Goal: Task Accomplishment & Management: Use online tool/utility

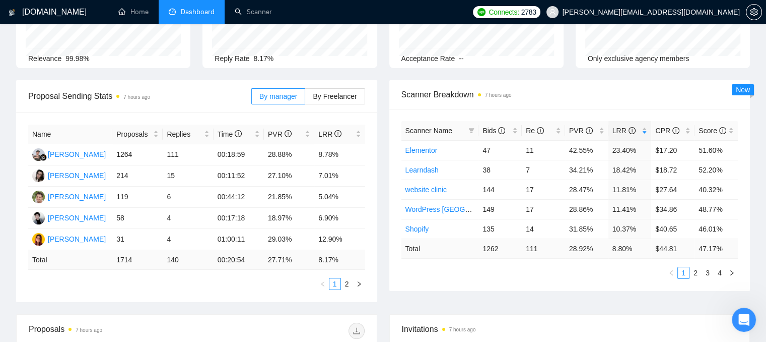
scroll to position [101, 0]
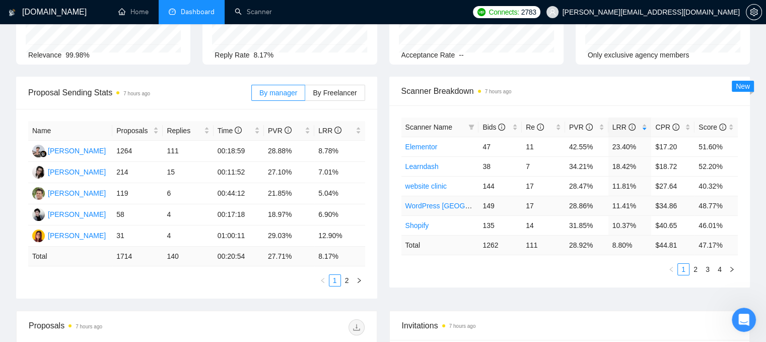
click at [429, 207] on link "WordPress [GEOGRAPHIC_DATA]" at bounding box center [460, 205] width 110 height 8
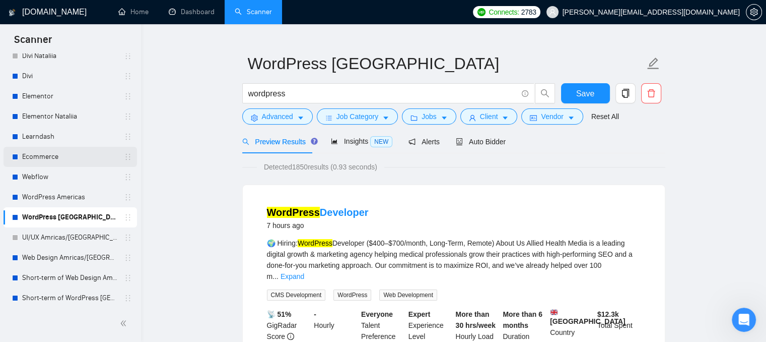
scroll to position [111, 0]
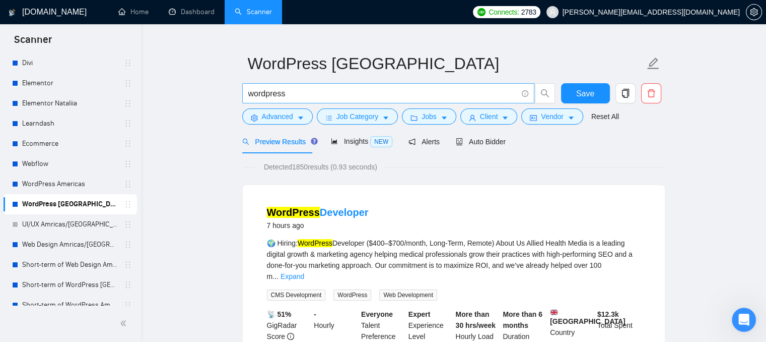
click at [286, 92] on input "wordpress" at bounding box center [382, 93] width 269 height 13
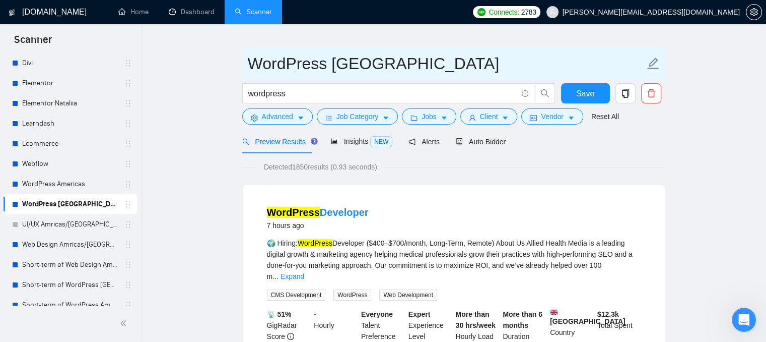
click at [433, 62] on input "WordPress [GEOGRAPHIC_DATA]" at bounding box center [446, 63] width 397 height 25
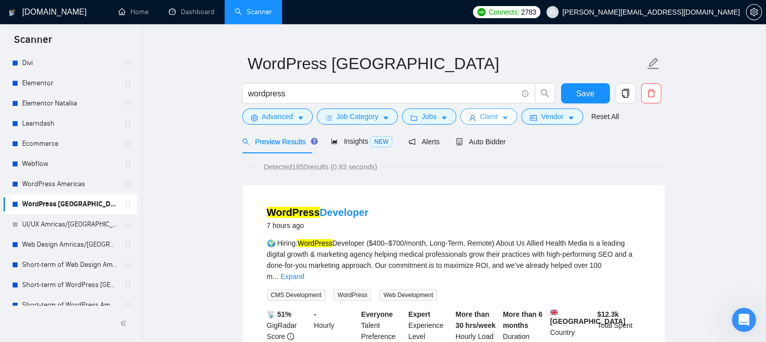
click at [486, 119] on span "Client" at bounding box center [489, 116] width 18 height 11
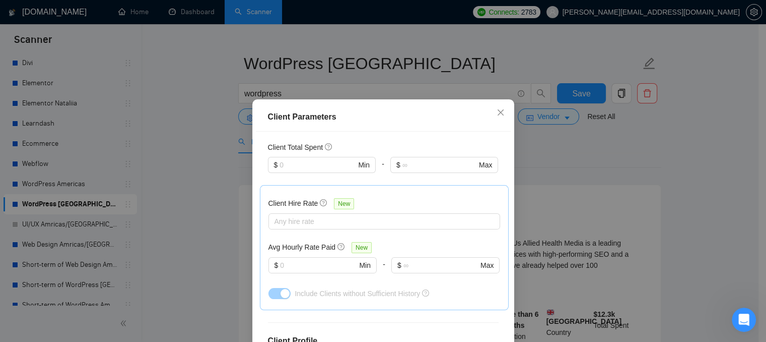
scroll to position [302, 0]
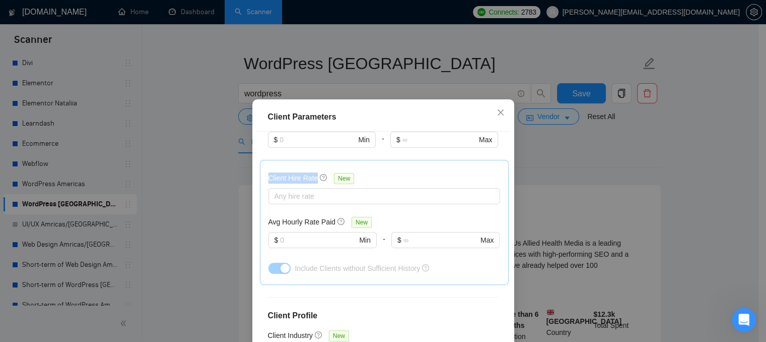
drag, startPoint x: 266, startPoint y: 164, endPoint x: 313, endPoint y: 167, distance: 47.5
click at [313, 172] on div "Client Hire Rate New" at bounding box center [313, 178] width 90 height 12
drag, startPoint x: 265, startPoint y: 206, endPoint x: 328, endPoint y: 208, distance: 63.0
click at [328, 216] on h5 "Avg Hourly Rate Paid" at bounding box center [301, 221] width 67 height 11
click at [309, 234] on input "text" at bounding box center [318, 239] width 77 height 11
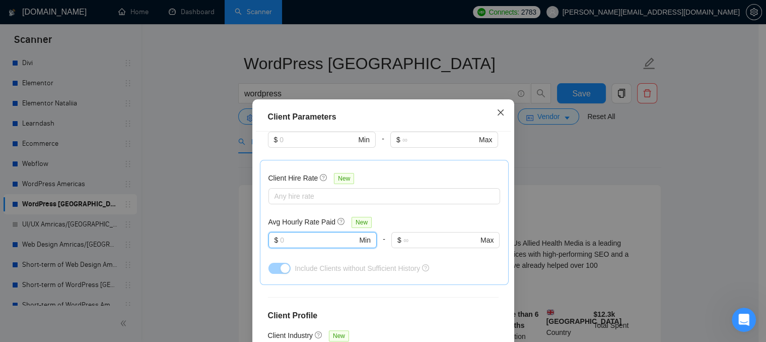
click at [497, 115] on icon "close" at bounding box center [501, 112] width 8 height 8
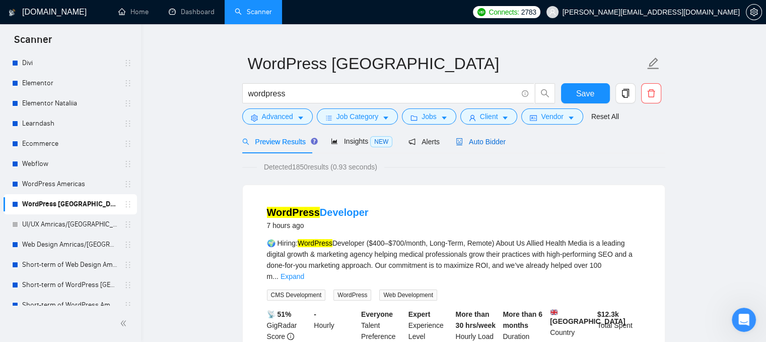
click at [473, 144] on span "Auto Bidder" at bounding box center [481, 142] width 50 height 8
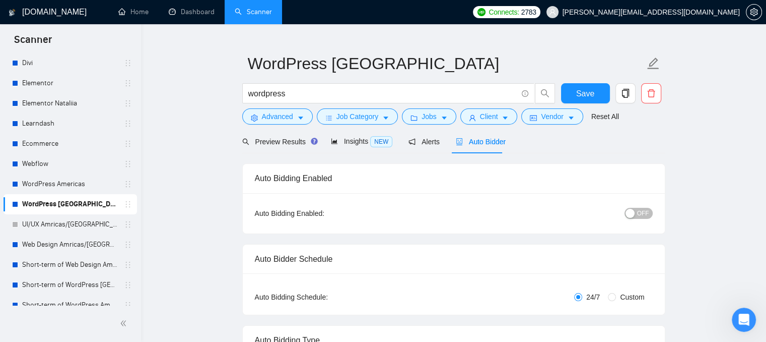
radio input "false"
radio input "true"
checkbox input "true"
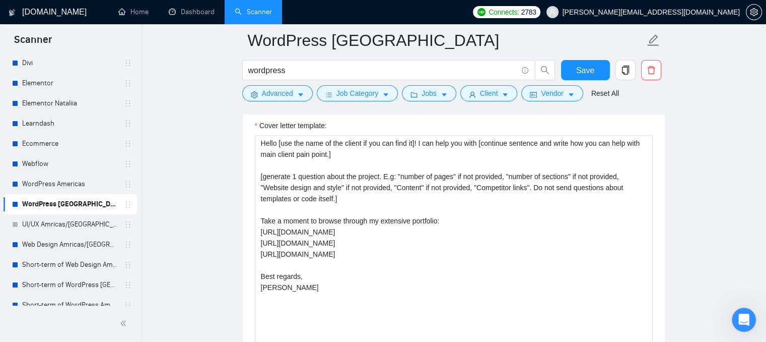
scroll to position [1328, 0]
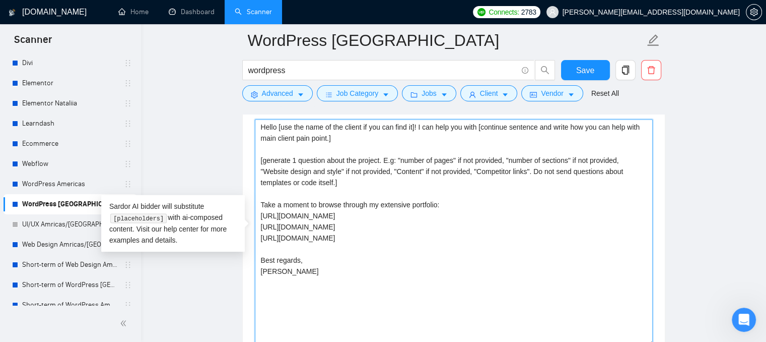
drag, startPoint x: 388, startPoint y: 236, endPoint x: 253, endPoint y: 193, distance: 142.1
click at [253, 193] on div "Cover letter template: Hello [use the name of the client if you can find it]! I…" at bounding box center [454, 231] width 422 height 278
click at [282, 185] on textarea "Hello [use the name of the client if you can find it]! I can help you with [con…" at bounding box center [454, 232] width 398 height 227
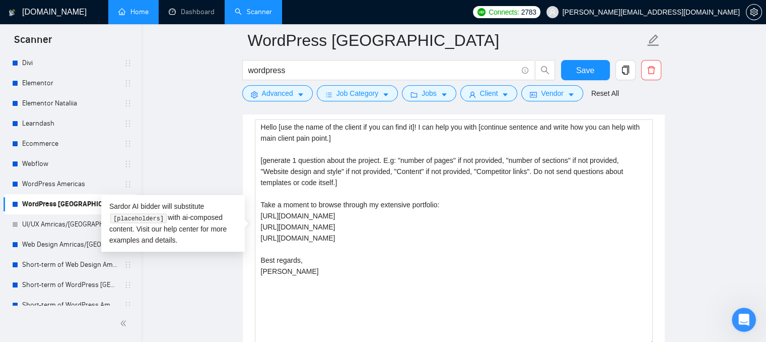
click at [135, 13] on link "Home" at bounding box center [133, 12] width 30 height 9
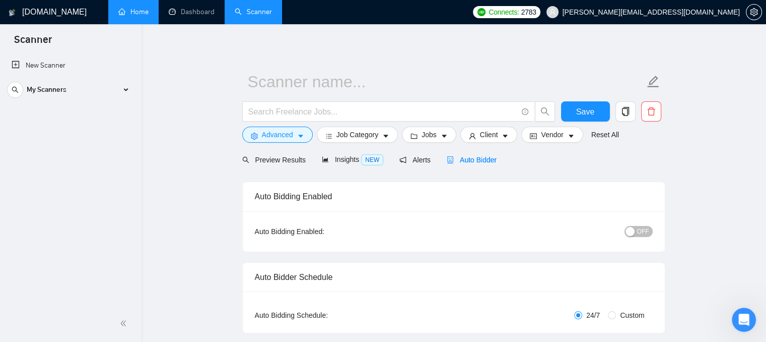
click at [468, 154] on div "Auto Bidder" at bounding box center [472, 159] width 50 height 11
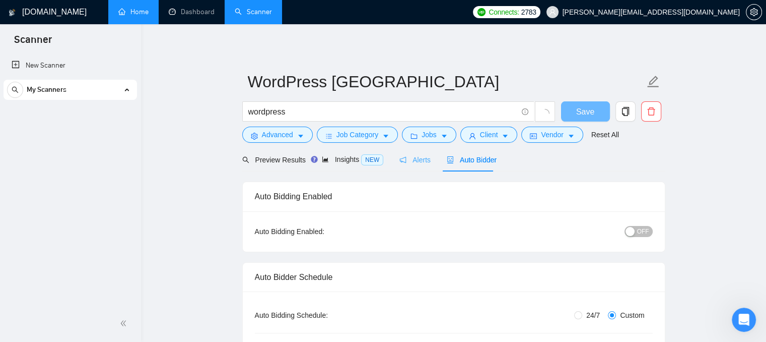
radio input "false"
radio input "true"
checkbox input "true"
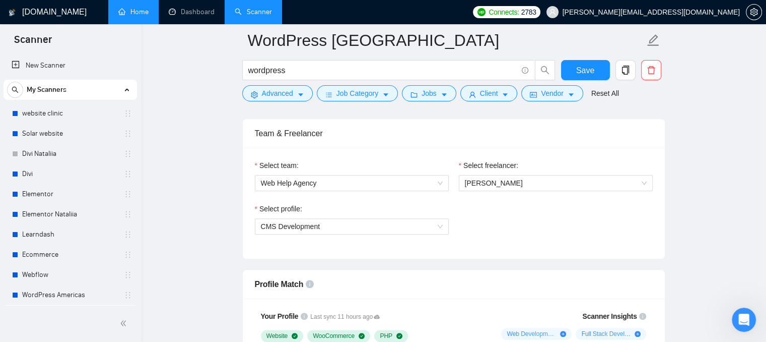
scroll to position [623, 0]
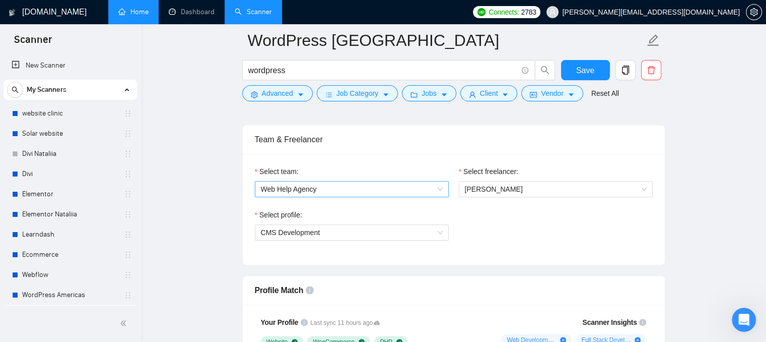
click at [415, 185] on span "Web Help Agency" at bounding box center [352, 188] width 182 height 15
drag, startPoint x: 441, startPoint y: 163, endPoint x: 473, endPoint y: 174, distance: 33.9
click at [446, 167] on div "Select team:" at bounding box center [352, 173] width 194 height 15
click at [488, 185] on span "[PERSON_NAME]" at bounding box center [494, 189] width 58 height 8
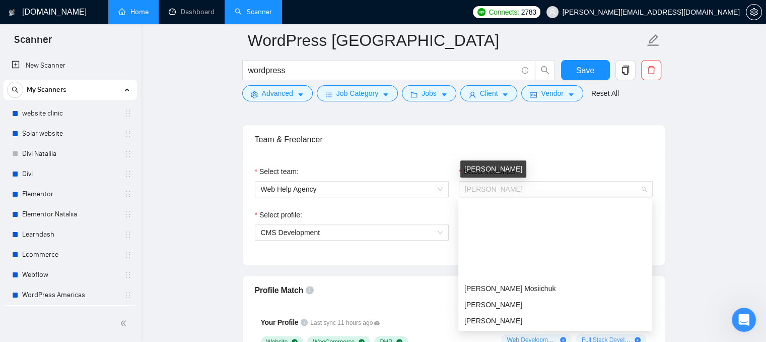
scroll to position [97, 0]
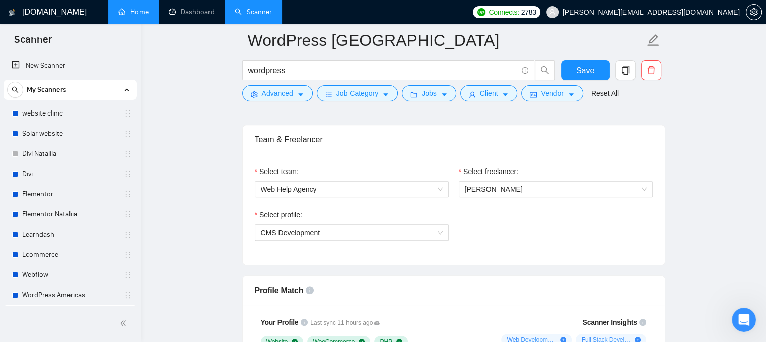
click at [412, 257] on div "Select team: Web Help Agency Select freelancer: [PERSON_NAME] Select profile: C…" at bounding box center [454, 209] width 422 height 111
click at [403, 236] on span "CMS Development" at bounding box center [352, 232] width 182 height 15
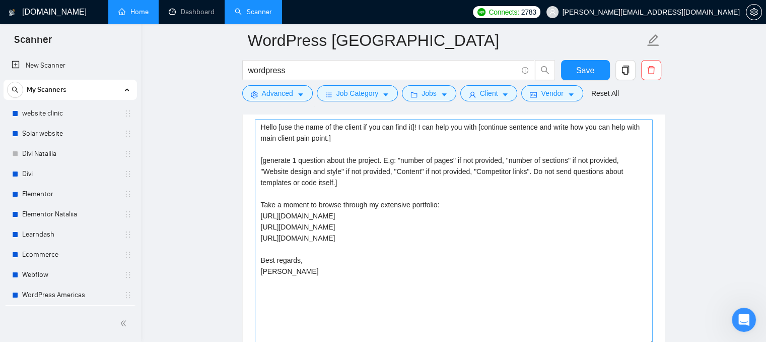
scroll to position [1277, 0]
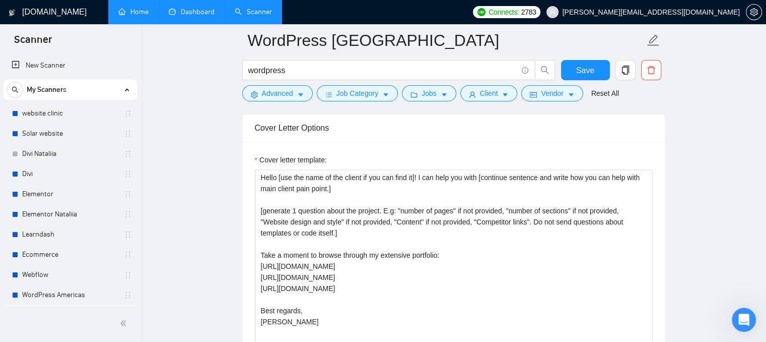
click at [185, 11] on link "Dashboard" at bounding box center [192, 12] width 46 height 9
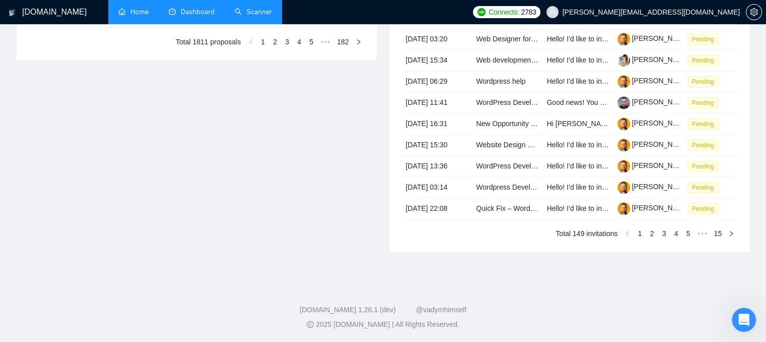
type input "[DATE]"
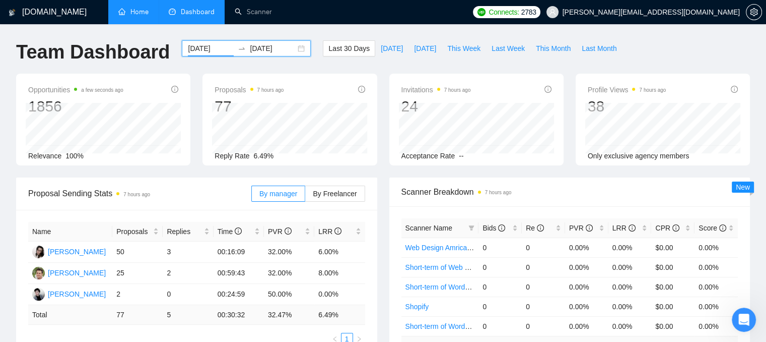
click at [203, 48] on input "[DATE]" at bounding box center [211, 48] width 46 height 11
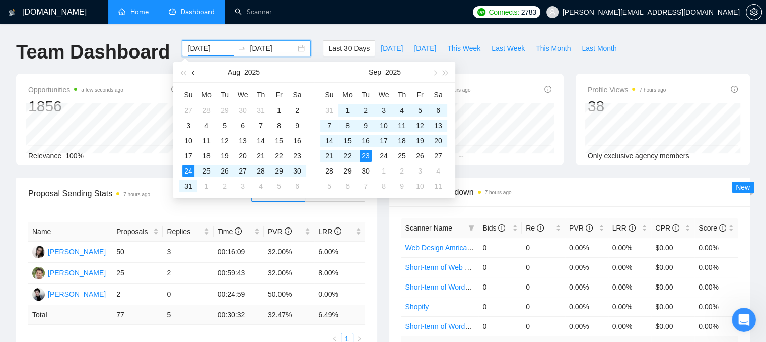
click at [192, 74] on button "button" at bounding box center [193, 72] width 11 height 20
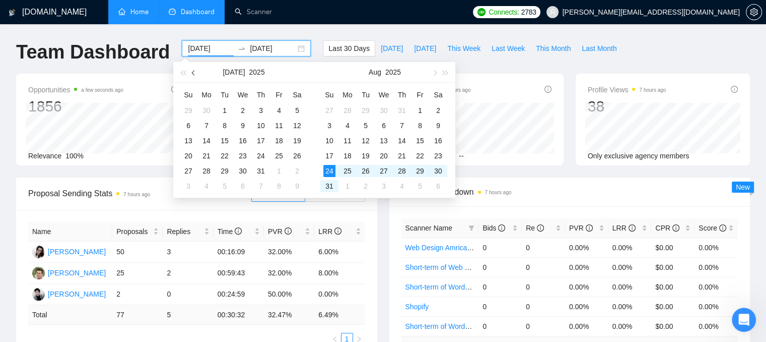
click at [192, 74] on button "button" at bounding box center [193, 72] width 11 height 20
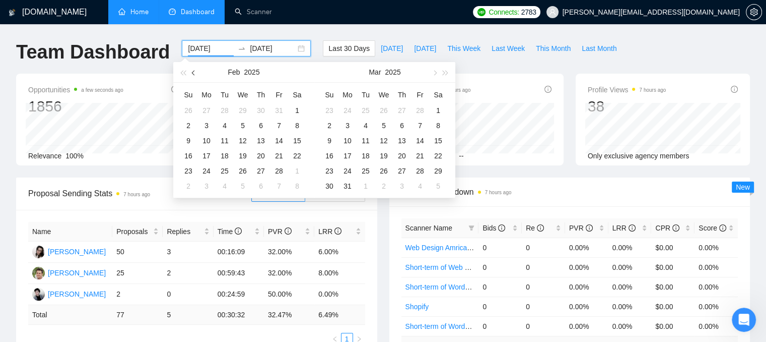
click at [192, 74] on button "button" at bounding box center [193, 72] width 11 height 20
type input "[DATE]"
click at [381, 109] on div "1" at bounding box center [384, 110] width 12 height 12
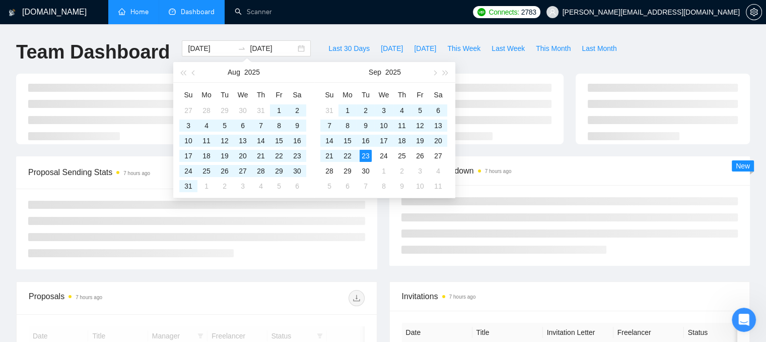
click at [361, 31] on div "[DOMAIN_NAME] Home Dashboard Scanner Connects: 2783 [PERSON_NAME][EMAIL_ADDRESS…" at bounding box center [383, 346] width 766 height 693
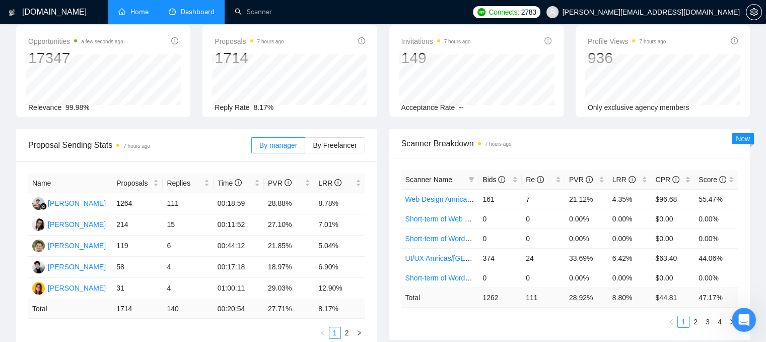
scroll to position [50, 0]
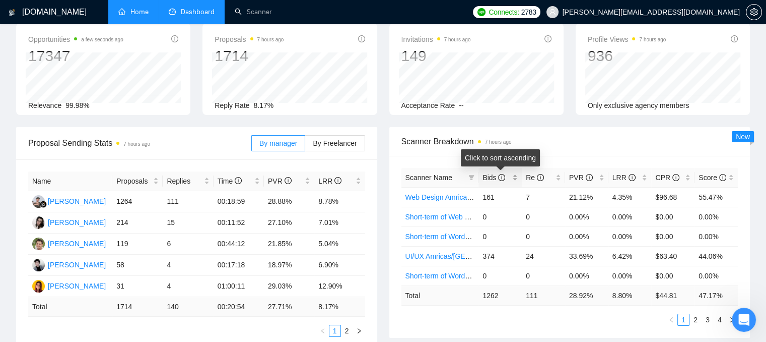
click at [517, 177] on div "Bids" at bounding box center [500, 177] width 35 height 11
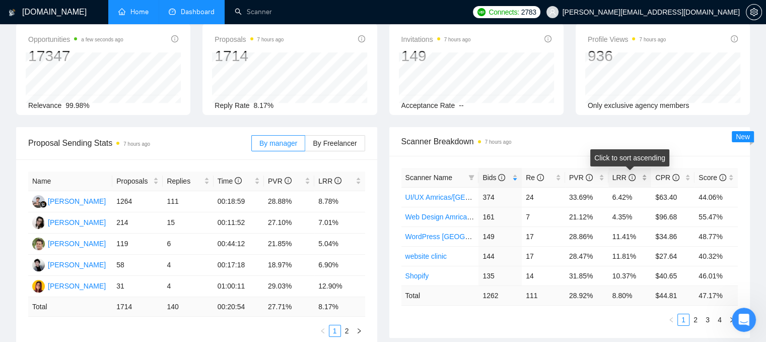
click at [644, 180] on div "LRR" at bounding box center [630, 177] width 35 height 11
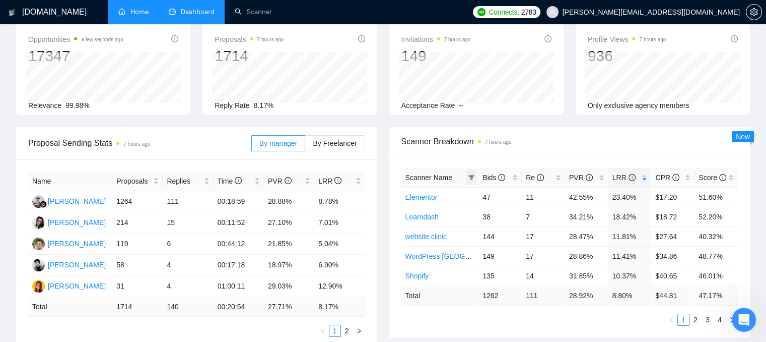
click at [473, 177] on icon "filter" at bounding box center [471, 177] width 6 height 6
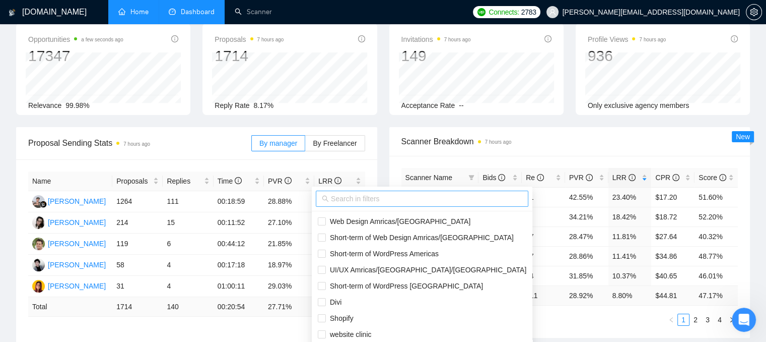
click at [436, 200] on input "text" at bounding box center [426, 198] width 191 height 11
click at [336, 190] on span at bounding box center [422, 198] width 213 height 16
click at [333, 198] on input "text" at bounding box center [426, 198] width 191 height 11
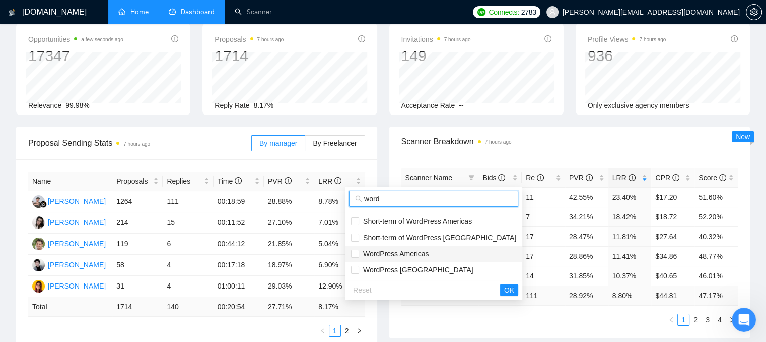
type input "word"
click at [365, 254] on span "WordPress Americas" at bounding box center [394, 253] width 70 height 8
checkbox input "true"
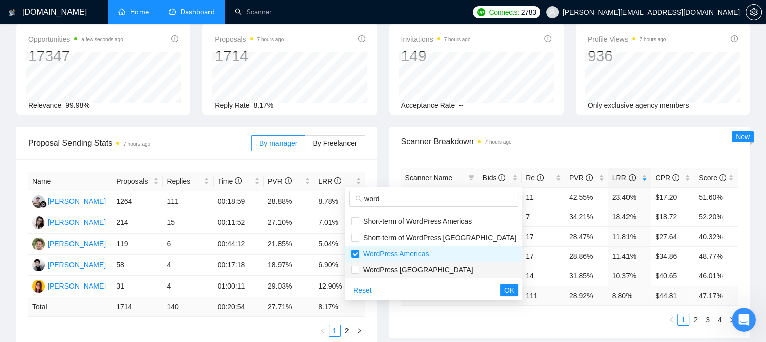
click at [368, 267] on span "WordPress [GEOGRAPHIC_DATA]" at bounding box center [416, 269] width 114 height 8
checkbox input "true"
click at [504, 291] on span "OK" at bounding box center [509, 289] width 10 height 11
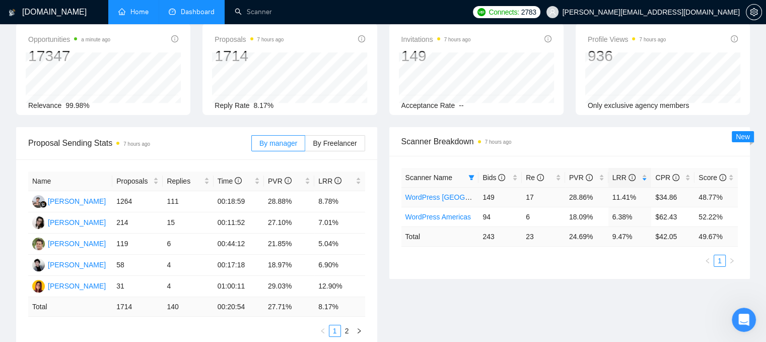
click at [434, 196] on link "WordPress [GEOGRAPHIC_DATA]" at bounding box center [460, 197] width 110 height 8
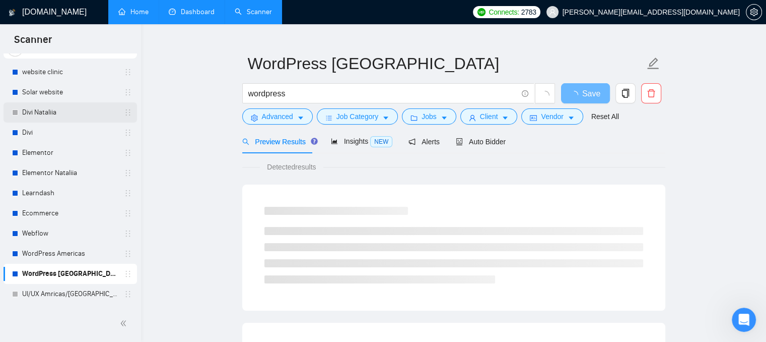
scroll to position [161, 0]
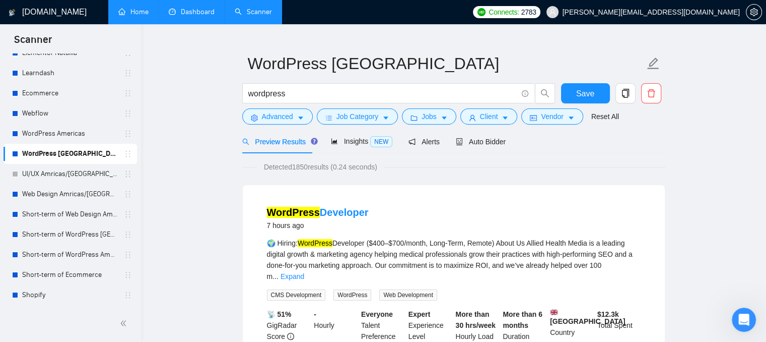
click at [199, 12] on link "Dashboard" at bounding box center [192, 12] width 46 height 9
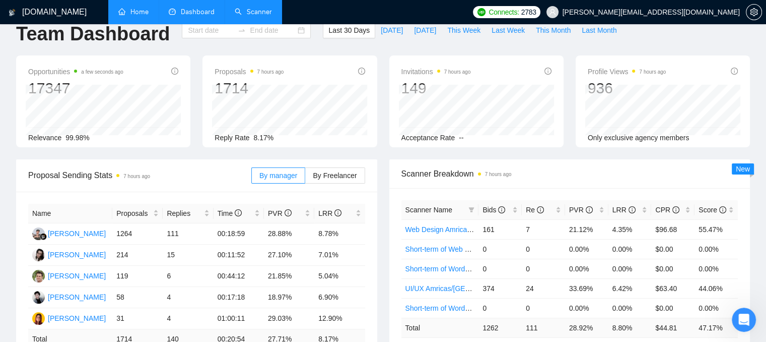
type input "[DATE]"
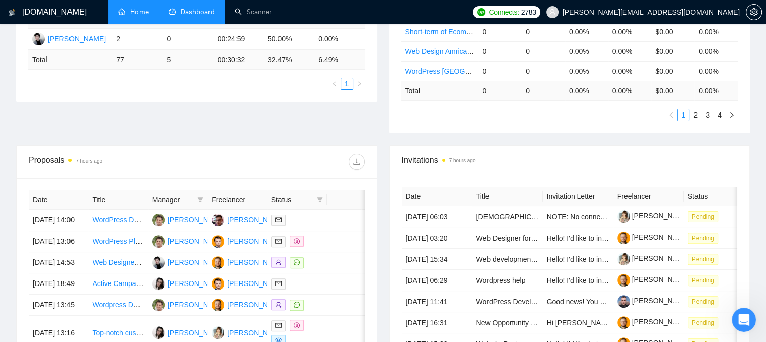
scroll to position [270, 0]
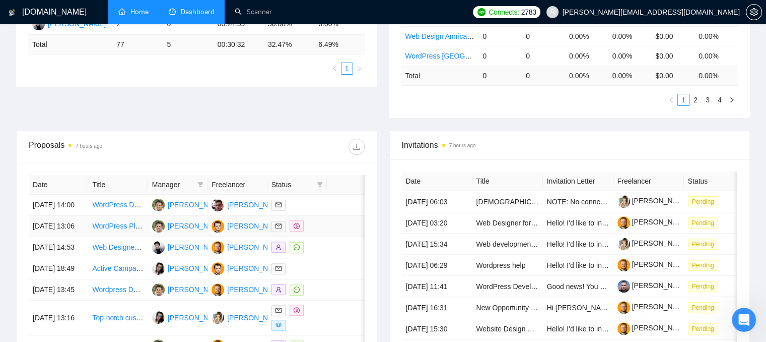
click at [320, 232] on div at bounding box center [297, 226] width 51 height 12
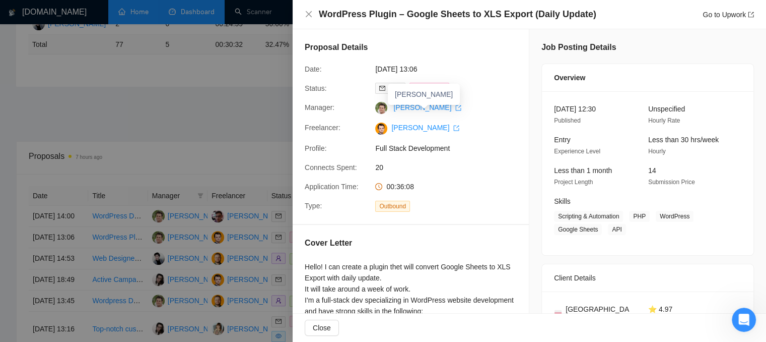
click at [89, 70] on div at bounding box center [383, 171] width 766 height 342
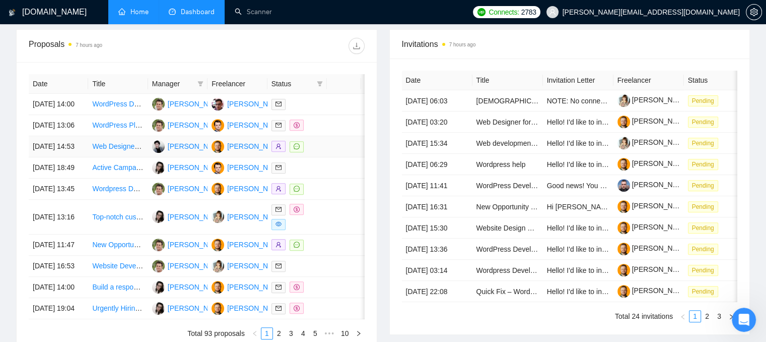
scroll to position [371, 0]
click at [301, 173] on div at bounding box center [297, 168] width 51 height 12
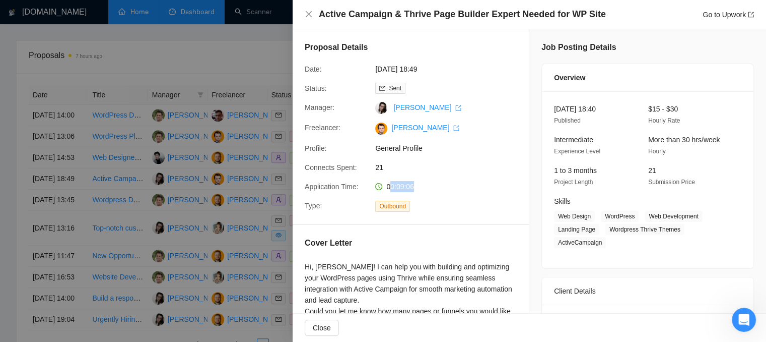
drag, startPoint x: 416, startPoint y: 186, endPoint x: 387, endPoint y: 182, distance: 28.9
click at [387, 182] on div "00:09:06" at bounding box center [424, 186] width 106 height 11
drag, startPoint x: 415, startPoint y: 192, endPoint x: 382, endPoint y: 190, distance: 32.3
click at [382, 190] on div "00:09:06" at bounding box center [424, 186] width 106 height 11
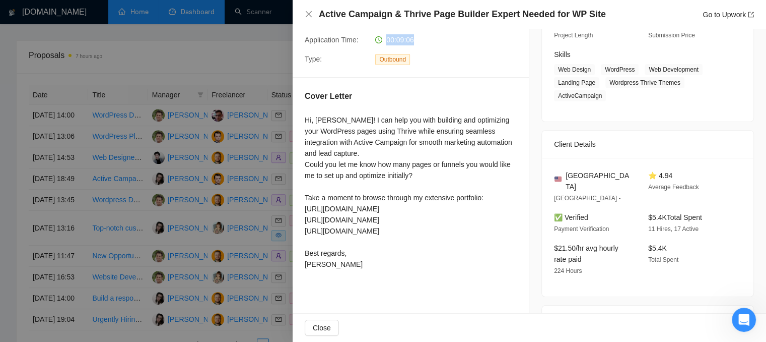
scroll to position [151, 0]
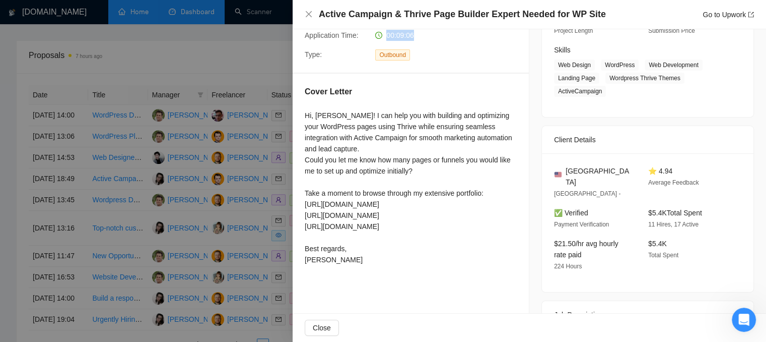
drag, startPoint x: 349, startPoint y: 254, endPoint x: 305, endPoint y: 112, distance: 148.7
click at [305, 112] on div "Hi, [PERSON_NAME]! I can help you with building and optimizing your WordPress p…" at bounding box center [411, 187] width 212 height 155
click at [532, 144] on div "Job Posting Details Overview [DATE] 18:40 Published $15 - $30 Hourly Rate Inter…" at bounding box center [647, 173] width 237 height 590
click at [309, 16] on icon "close" at bounding box center [309, 14] width 8 height 8
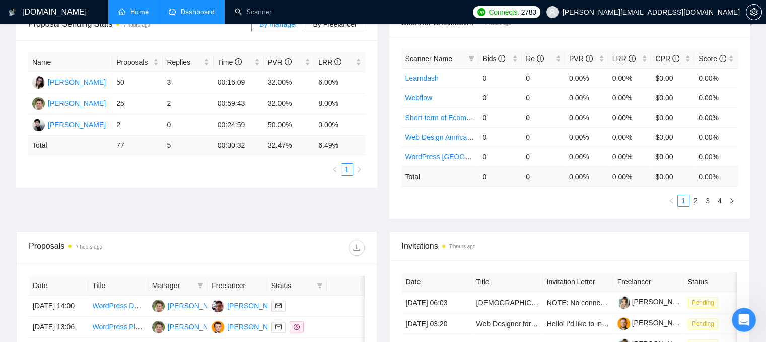
scroll to position [119, 0]
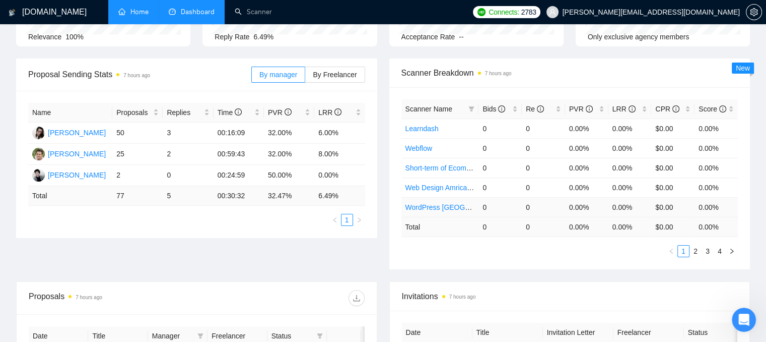
click at [427, 207] on link "WordPress [GEOGRAPHIC_DATA]" at bounding box center [460, 207] width 110 height 8
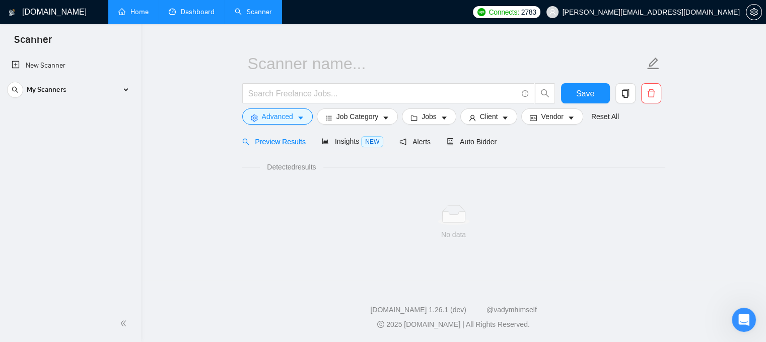
scroll to position [18, 0]
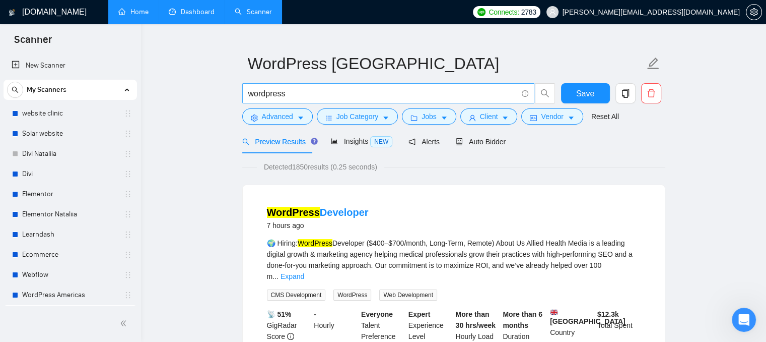
click at [298, 98] on input "wordpress" at bounding box center [382, 93] width 269 height 13
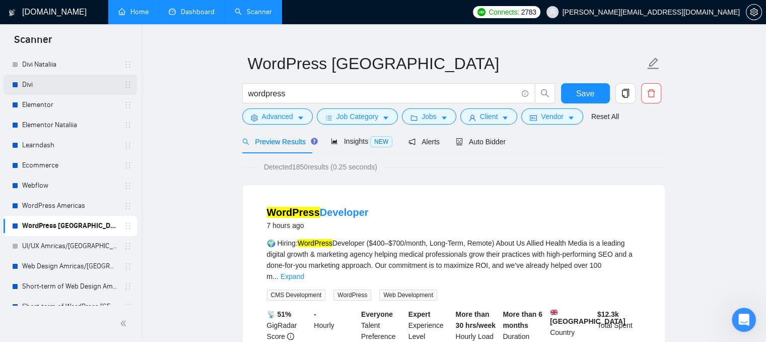
scroll to position [101, 0]
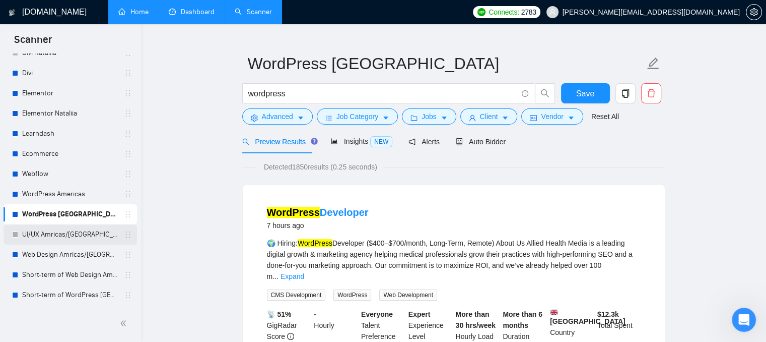
click at [52, 230] on link "UI/UX Amricas/[GEOGRAPHIC_DATA]/[GEOGRAPHIC_DATA]" at bounding box center [70, 234] width 96 height 20
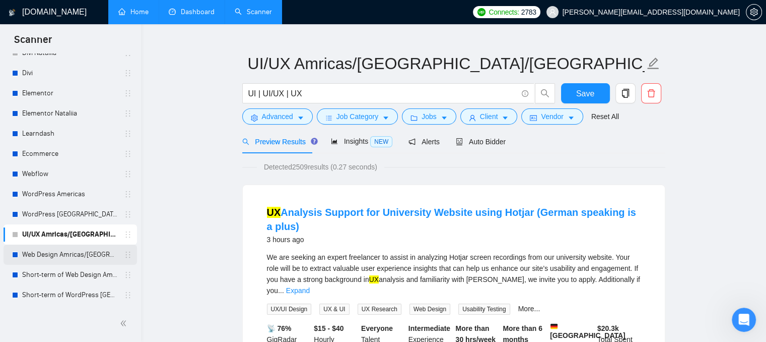
click at [25, 256] on link "Web Design Amricas/[GEOGRAPHIC_DATA]" at bounding box center [70, 254] width 96 height 20
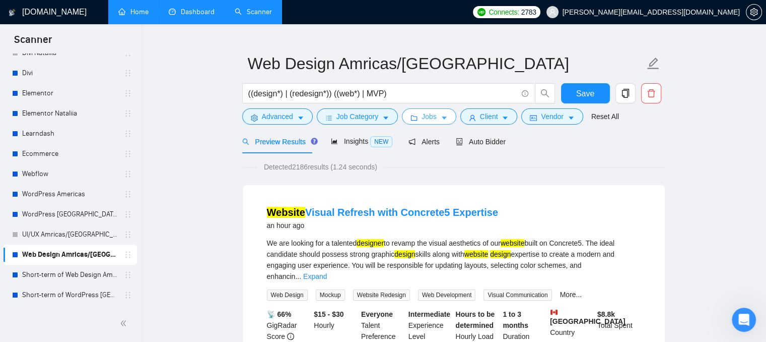
click at [441, 115] on icon "caret-down" at bounding box center [444, 117] width 7 height 7
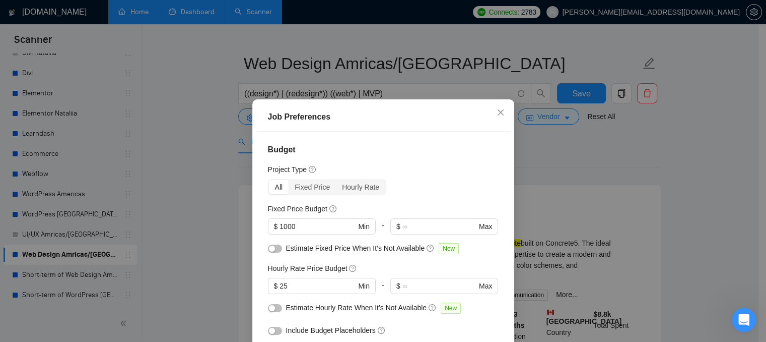
scroll to position [50, 0]
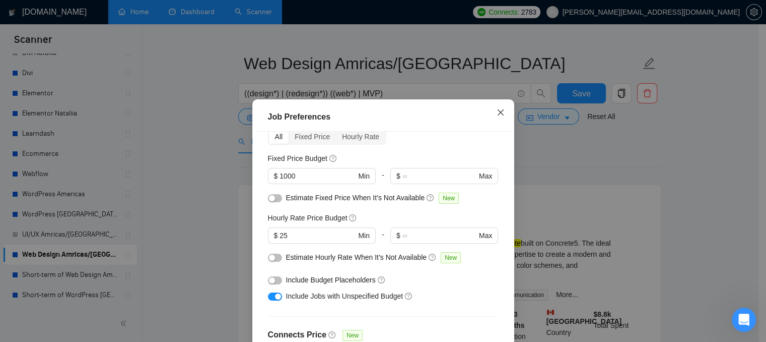
click at [494, 117] on span "Close" at bounding box center [500, 112] width 27 height 27
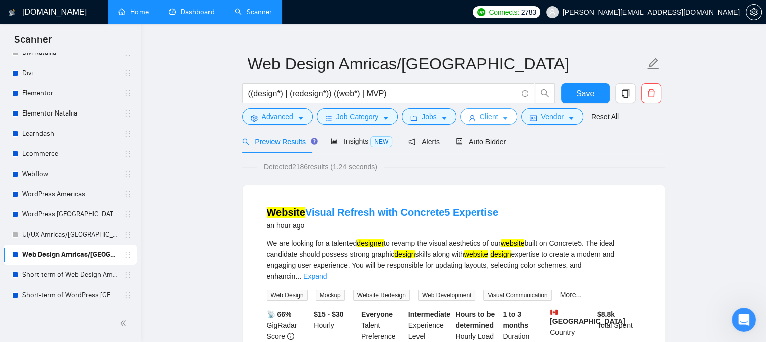
click at [480, 118] on span "Client" at bounding box center [489, 116] width 18 height 11
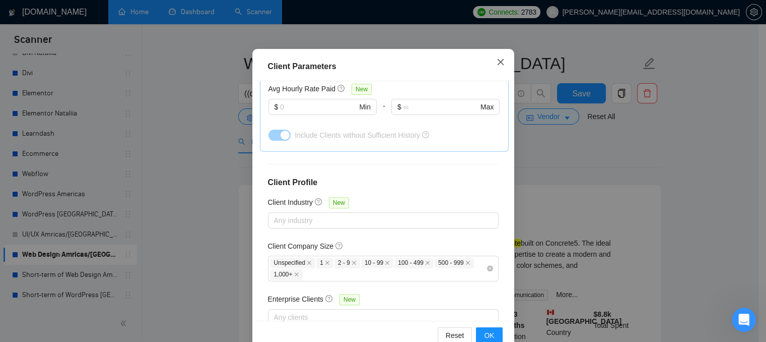
click at [497, 64] on icon "close" at bounding box center [501, 62] width 8 height 8
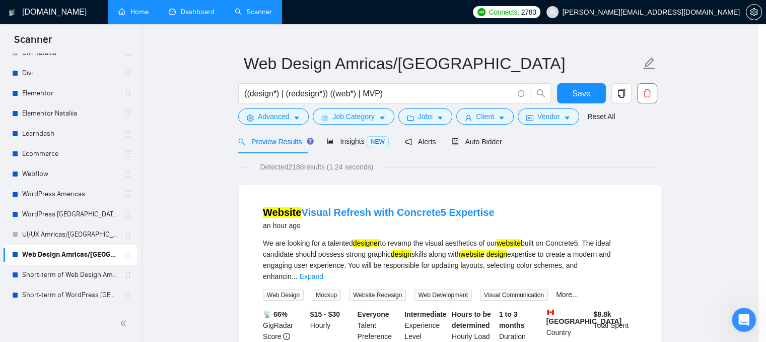
scroll to position [34, 0]
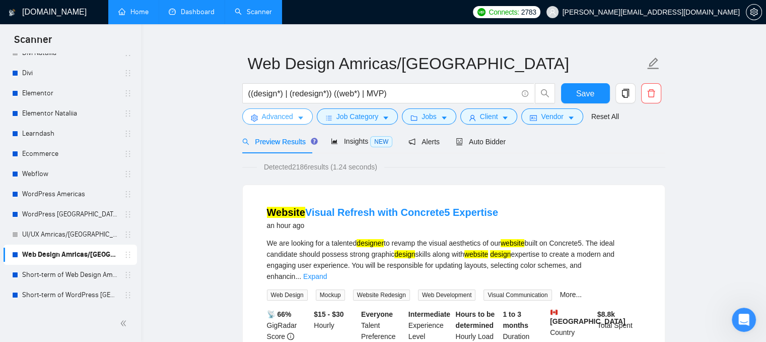
click at [260, 121] on button "Advanced" at bounding box center [277, 116] width 71 height 16
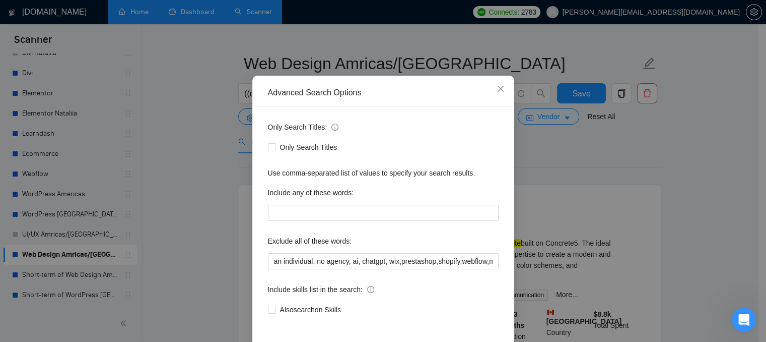
scroll to position [50, 0]
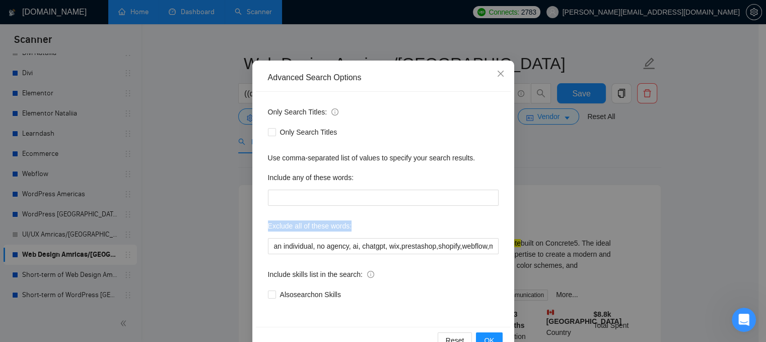
drag, startPoint x: 265, startPoint y: 227, endPoint x: 348, endPoint y: 221, distance: 83.3
click at [348, 221] on div "Exclude all of these words:" at bounding box center [383, 228] width 231 height 20
click at [353, 221] on div "Exclude all of these words:" at bounding box center [383, 228] width 231 height 20
click at [497, 77] on icon "close" at bounding box center [501, 74] width 8 height 8
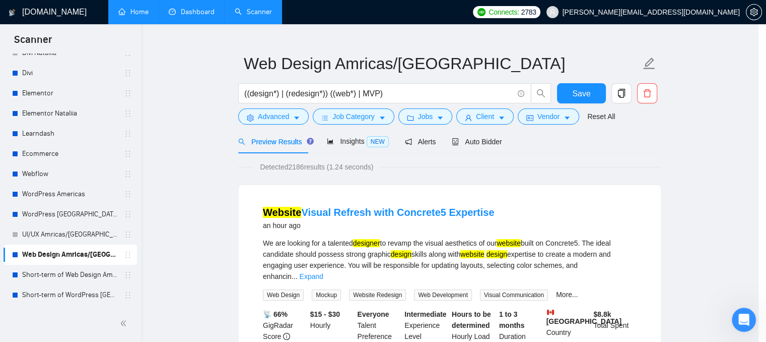
scroll to position [27, 0]
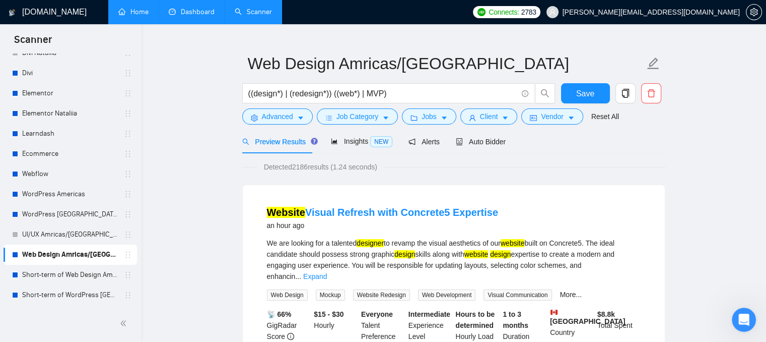
click at [143, 11] on link "Home" at bounding box center [133, 12] width 30 height 9
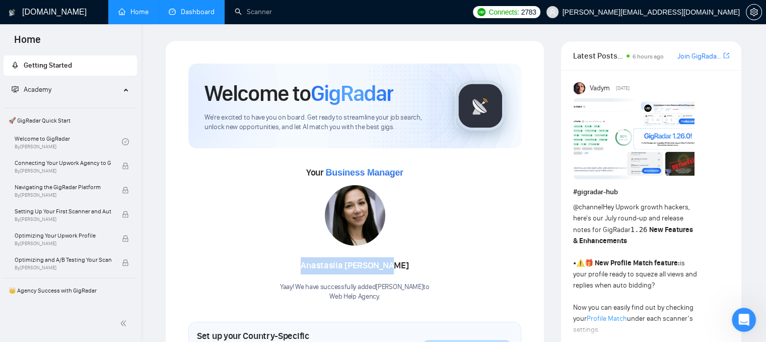
drag, startPoint x: 307, startPoint y: 262, endPoint x: 402, endPoint y: 263, distance: 95.2
click at [402, 263] on div "[PERSON_NAME]" at bounding box center [355, 265] width 150 height 17
click at [191, 16] on link "Dashboard" at bounding box center [192, 12] width 46 height 9
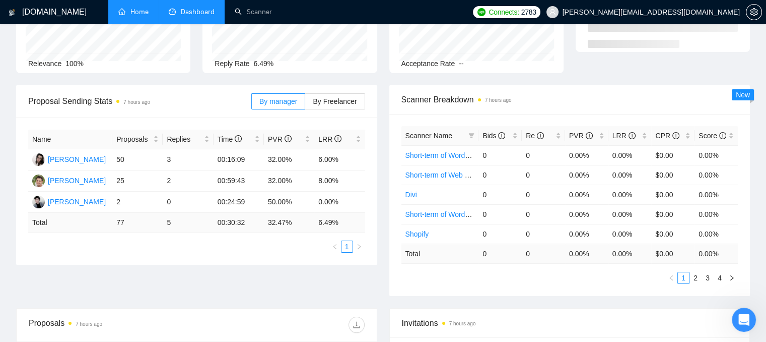
scroll to position [101, 0]
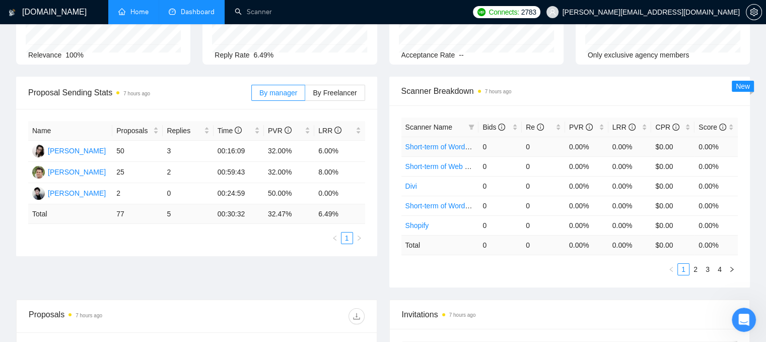
click at [419, 143] on link "Short-term of WordPress Americas" at bounding box center [459, 147] width 109 height 8
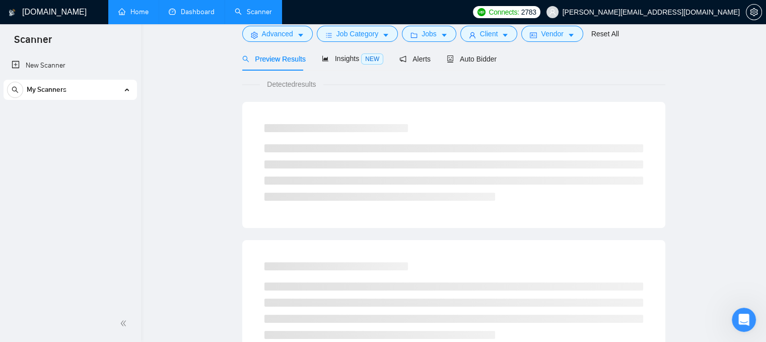
scroll to position [18, 0]
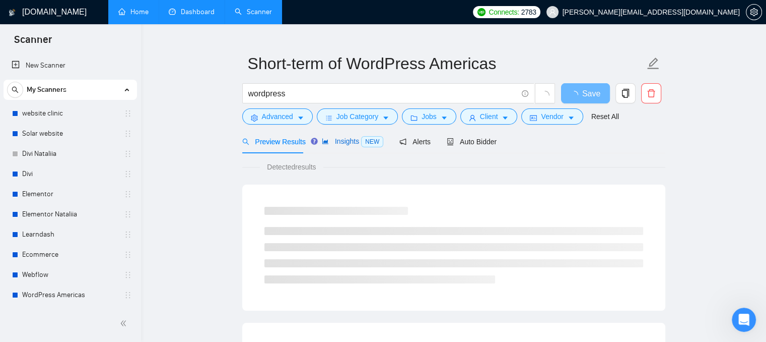
click at [342, 144] on span "Insights NEW" at bounding box center [352, 141] width 61 height 8
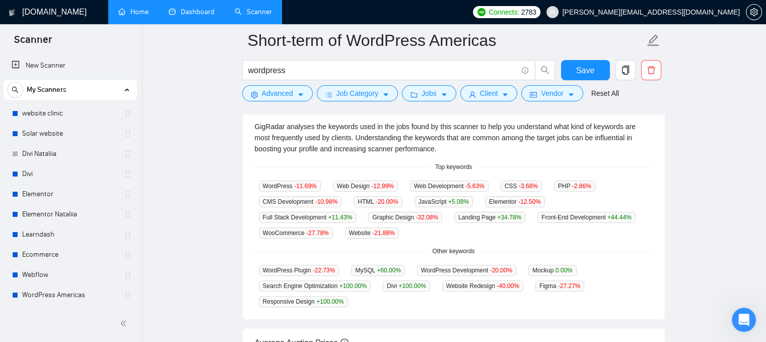
scroll to position [220, 0]
drag, startPoint x: 434, startPoint y: 164, endPoint x: 472, endPoint y: 172, distance: 39.5
click at [472, 172] on div "GigRadar analyses the keywords used in the jobs found by this scanner to help y…" at bounding box center [454, 214] width 422 height 210
click at [375, 313] on div "GigRadar analyses the keywords used in the jobs found by this scanner to help y…" at bounding box center [454, 214] width 422 height 210
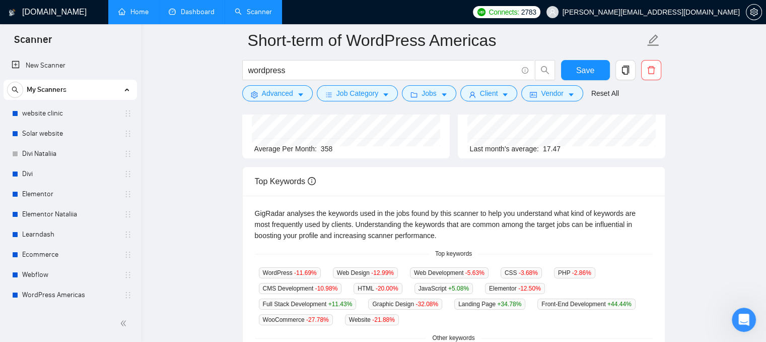
scroll to position [119, 0]
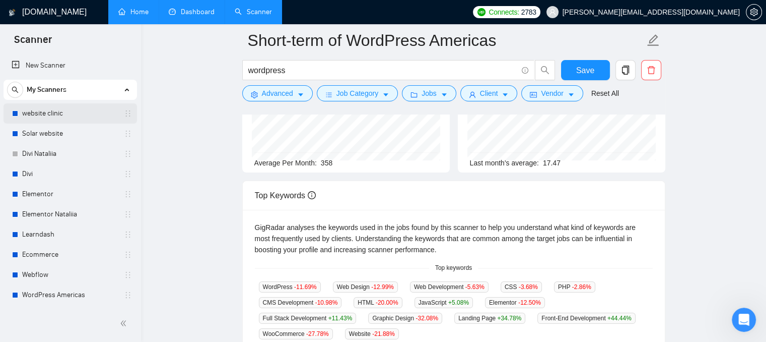
click at [61, 109] on link "website clinic" at bounding box center [70, 113] width 96 height 20
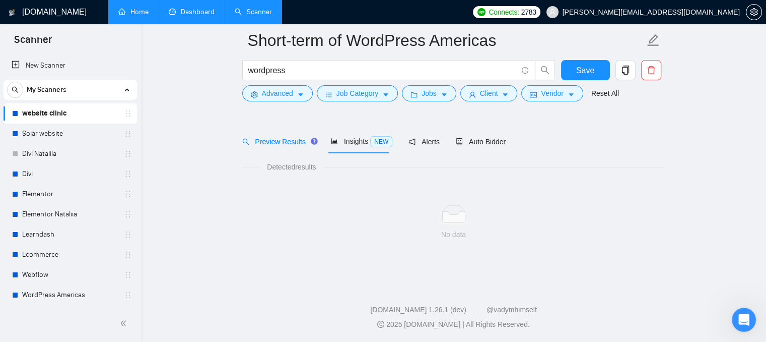
scroll to position [26, 0]
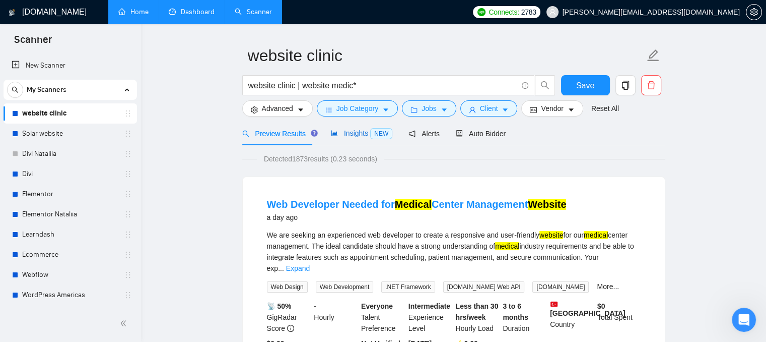
click at [355, 136] on span "Insights NEW" at bounding box center [361, 133] width 61 height 8
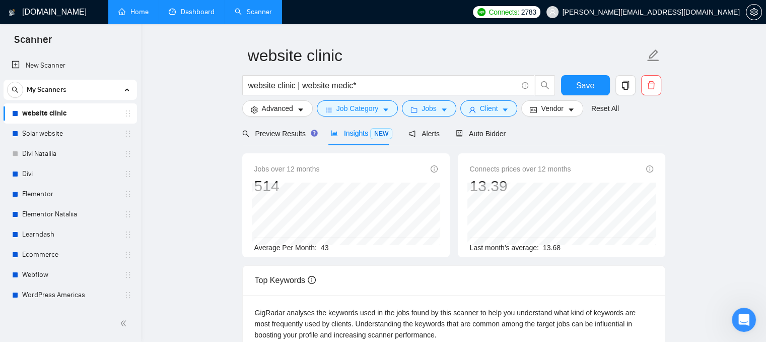
click at [187, 16] on link "Dashboard" at bounding box center [192, 12] width 46 height 9
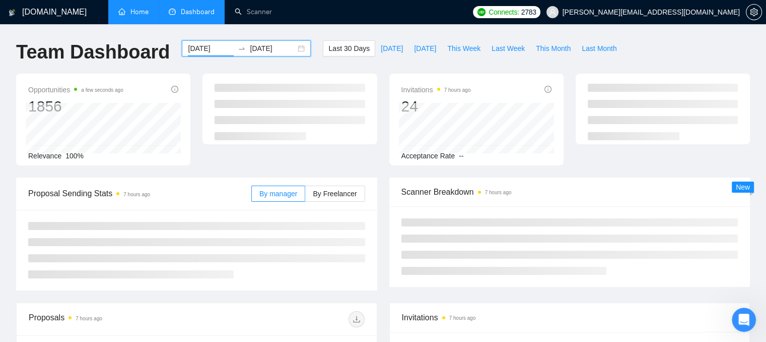
click at [208, 45] on input "[DATE]" at bounding box center [211, 48] width 46 height 11
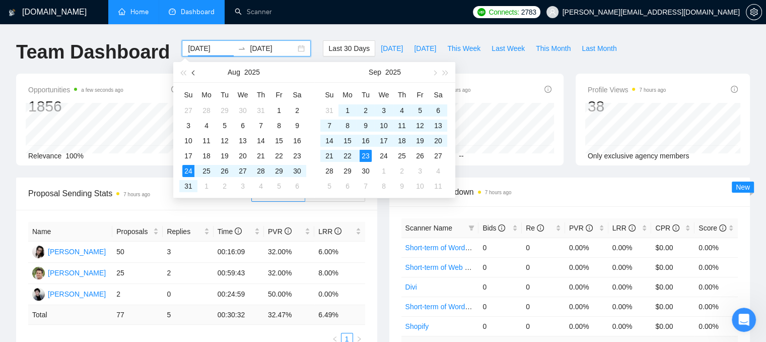
click at [198, 72] on button "button" at bounding box center [193, 72] width 11 height 20
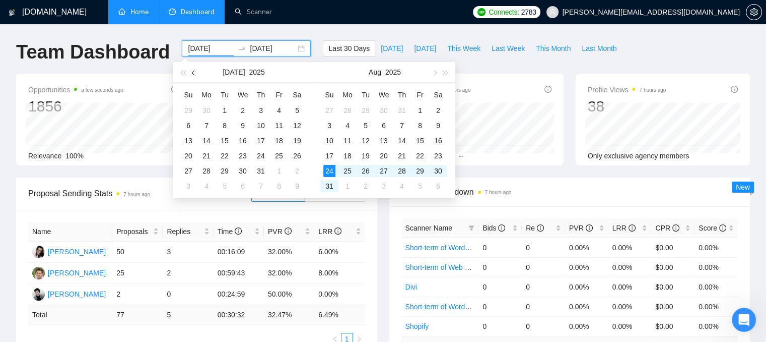
click at [198, 72] on button "button" at bounding box center [193, 72] width 11 height 20
click at [197, 72] on button "button" at bounding box center [193, 72] width 11 height 20
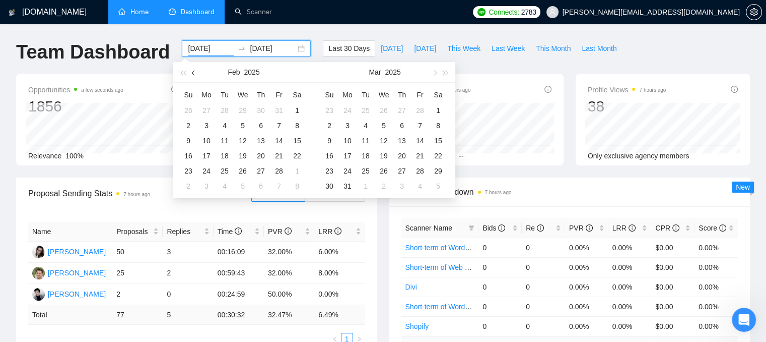
click at [197, 72] on button "button" at bounding box center [193, 72] width 11 height 20
type input "[DATE]"
click at [244, 108] on div "1" at bounding box center [243, 110] width 12 height 12
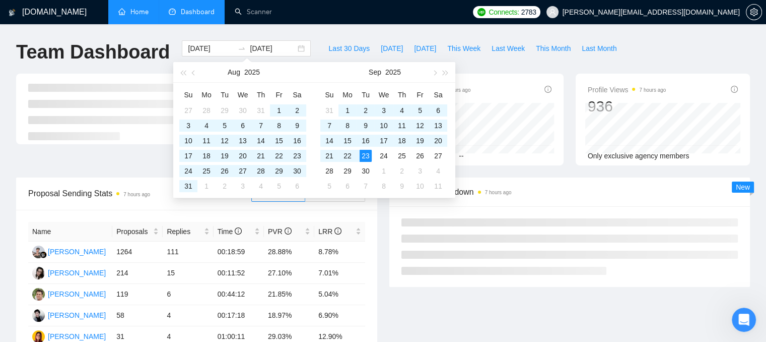
click at [594, 65] on div "Last 30 Days [DATE] [DATE] This Week Last Week This Month Last Month" at bounding box center [472, 56] width 311 height 33
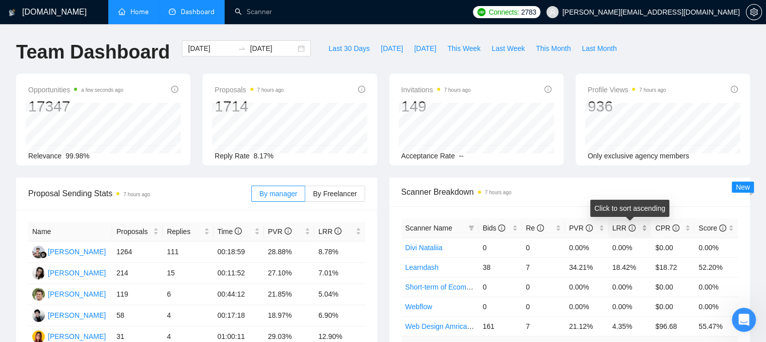
click at [645, 231] on div "LRR" at bounding box center [630, 227] width 35 height 11
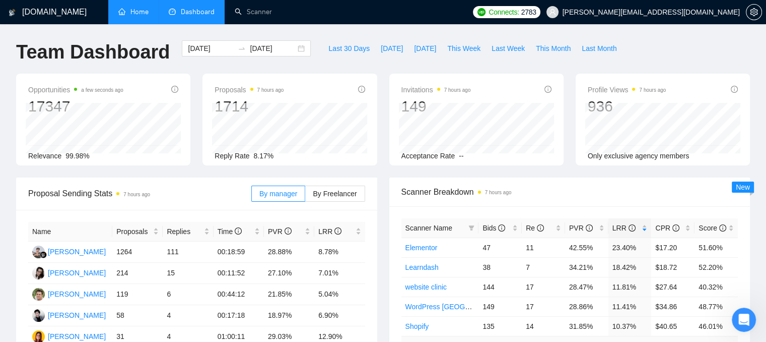
click at [623, 195] on span "Scanner Breakdown 7 hours ago" at bounding box center [569, 191] width 337 height 13
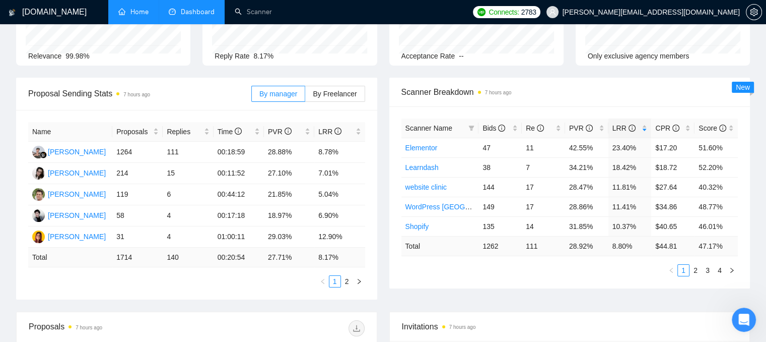
scroll to position [101, 0]
drag, startPoint x: 633, startPoint y: 244, endPoint x: 606, endPoint y: 242, distance: 26.3
click at [606, 242] on tr "Total 1262 111 28.92 % 8.80 % $ 44.81 47.17 %" at bounding box center [569, 245] width 337 height 20
click at [421, 145] on link "Elementor" at bounding box center [421, 147] width 32 height 8
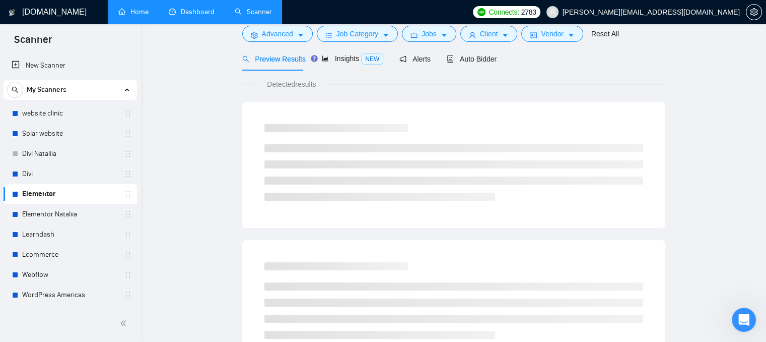
scroll to position [18, 0]
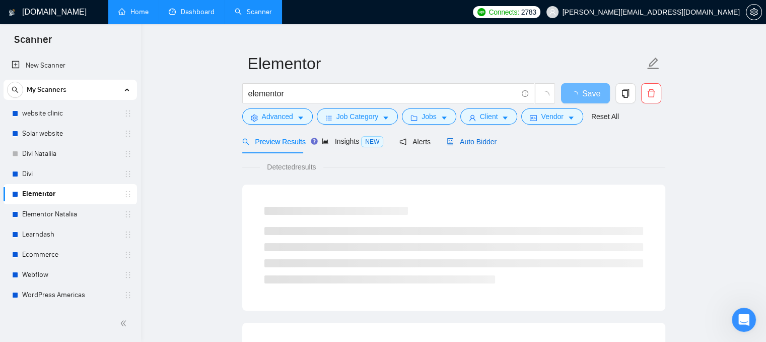
click at [462, 144] on span "Auto Bidder" at bounding box center [472, 142] width 50 height 8
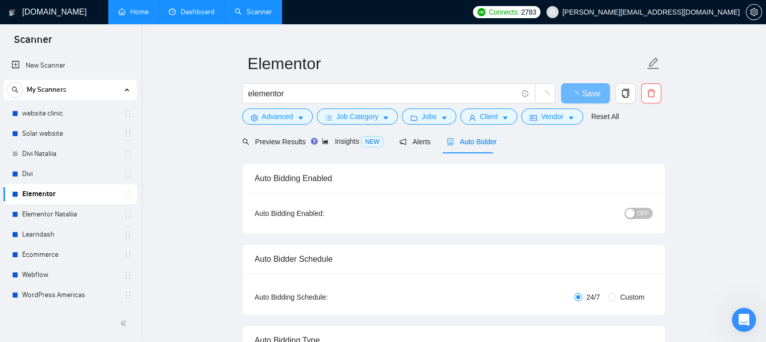
radio input "false"
radio input "true"
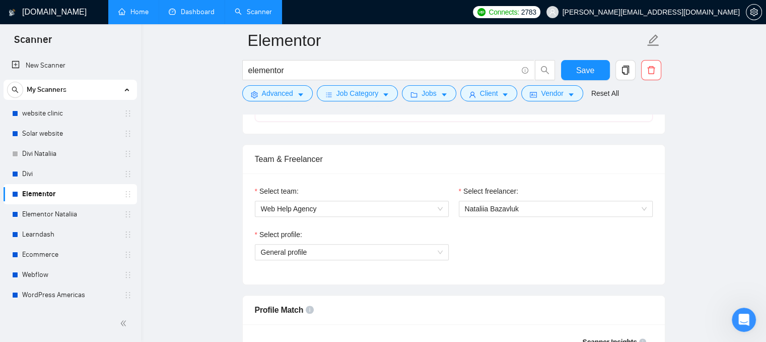
scroll to position [673, 0]
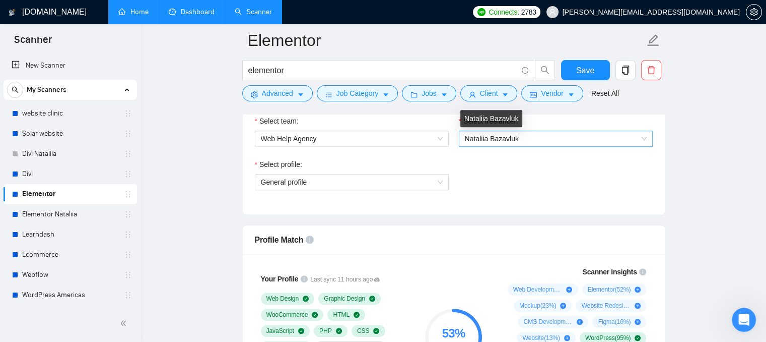
click at [469, 139] on span "Nataliia Bazavluk" at bounding box center [492, 138] width 54 height 8
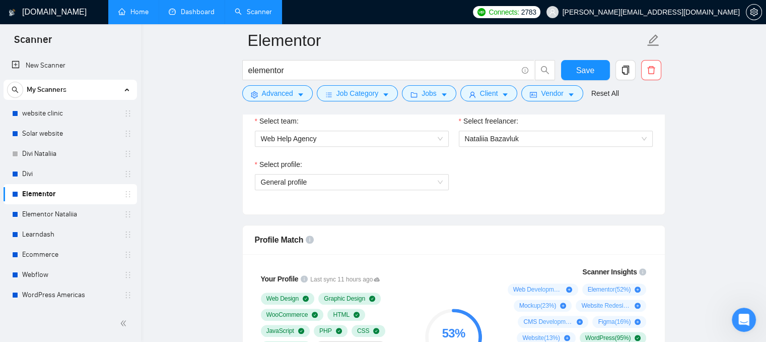
click at [322, 147] on div "Select team: Web Help Agency" at bounding box center [352, 136] width 204 height 43
click at [316, 177] on span "General profile" at bounding box center [352, 181] width 182 height 15
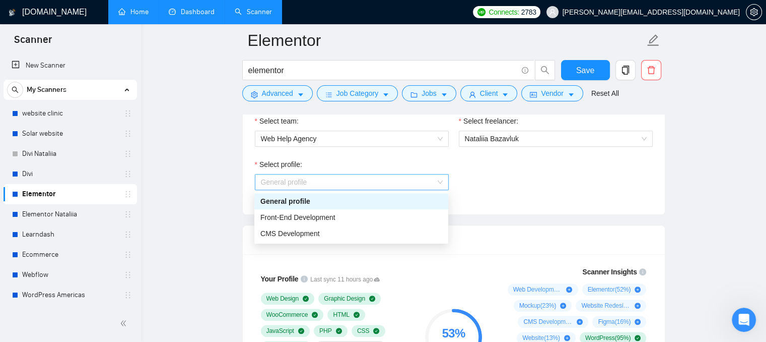
click at [285, 183] on span "General profile" at bounding box center [352, 181] width 182 height 15
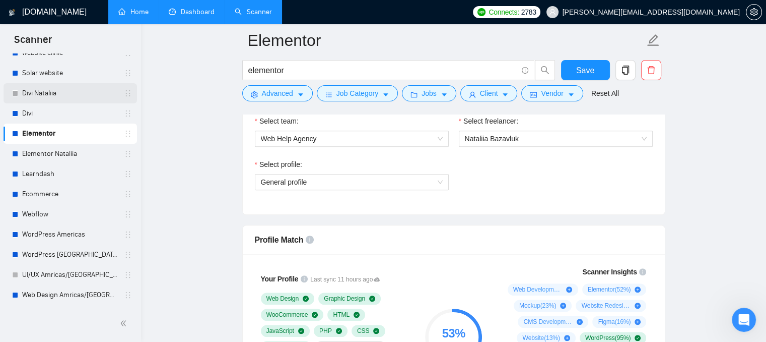
scroll to position [10, 0]
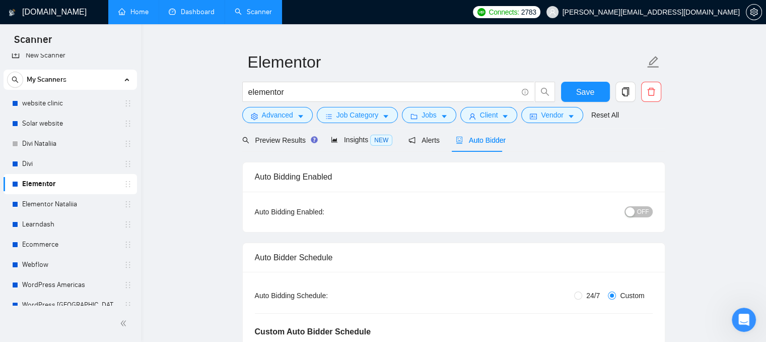
scroll to position [0, 0]
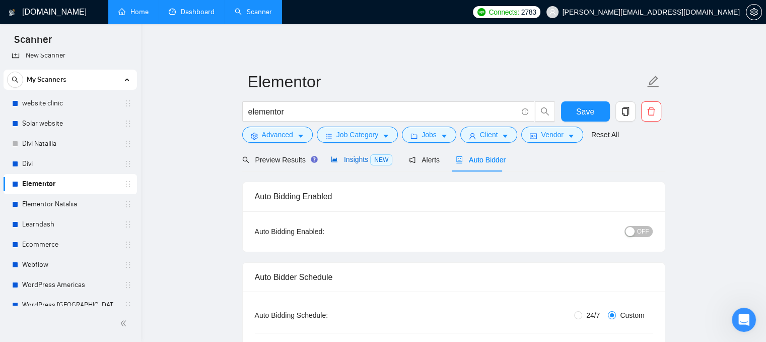
click at [353, 164] on div "Insights NEW" at bounding box center [361, 160] width 61 height 12
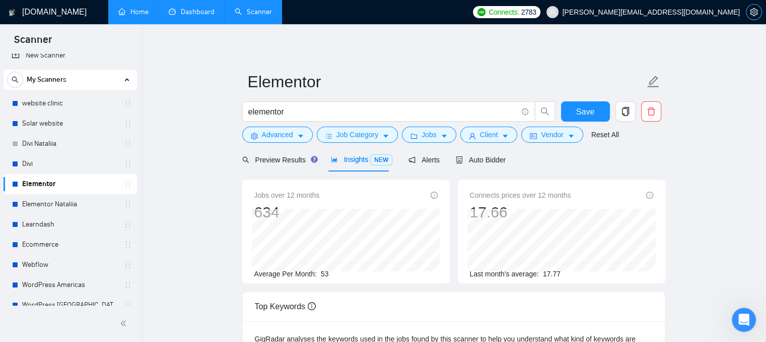
click at [749, 11] on span "setting" at bounding box center [754, 12] width 15 height 8
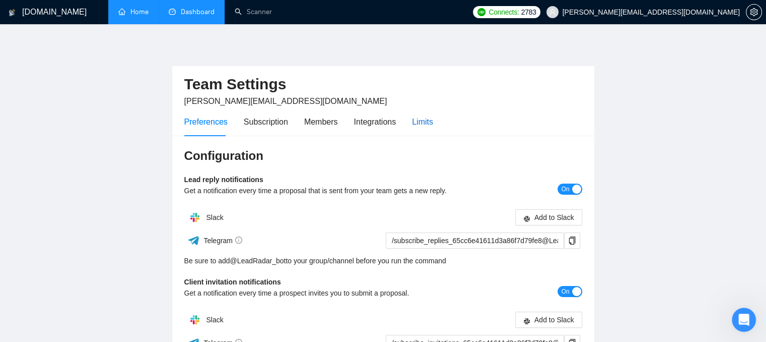
click at [416, 125] on div "Limits" at bounding box center [422, 121] width 21 height 13
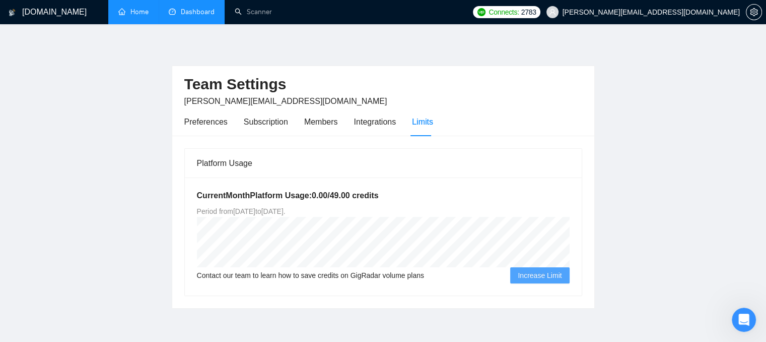
scroll to position [44, 0]
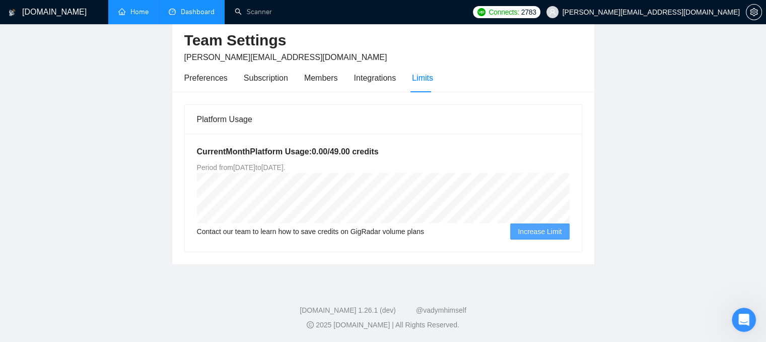
click at [181, 13] on link "Dashboard" at bounding box center [192, 12] width 46 height 9
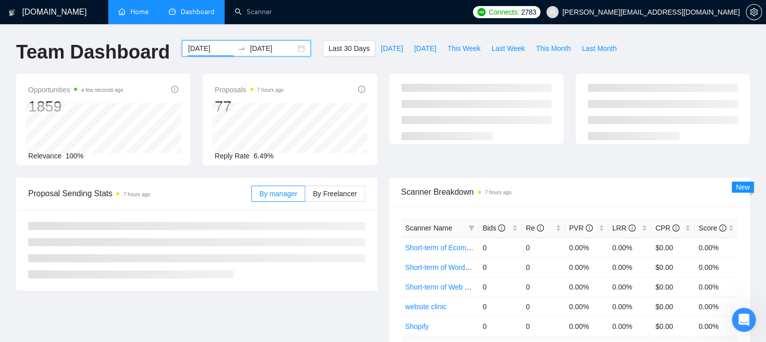
click at [200, 49] on input "[DATE]" at bounding box center [211, 48] width 46 height 11
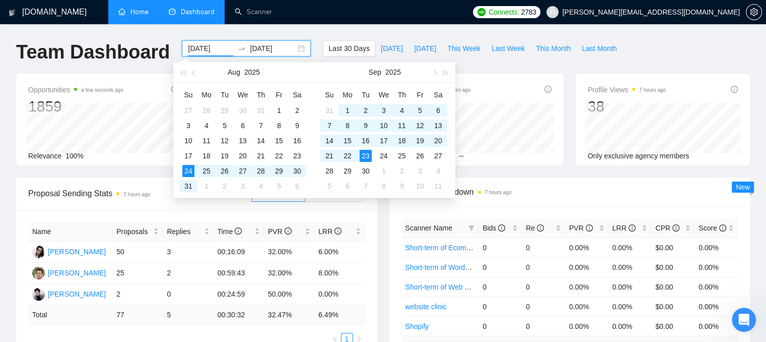
click at [132, 71] on div "Team Dashboard" at bounding box center [93, 56] width 166 height 33
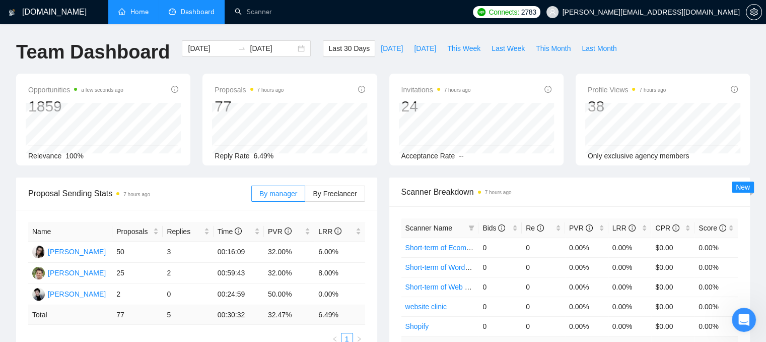
click at [194, 103] on div "Opportunities a few seconds ago 1859 Relevance 100% Proposals 7 hours ago 77 [D…" at bounding box center [383, 126] width 746 height 104
click at [645, 228] on div "LRR" at bounding box center [630, 227] width 35 height 11
click at [465, 171] on div "Opportunities a few seconds ago 1859 Relevance 100% Proposals 7 hours ago 77 [D…" at bounding box center [383, 126] width 746 height 104
click at [742, 316] on icon "Open Intercom Messenger" at bounding box center [742, 318] width 17 height 17
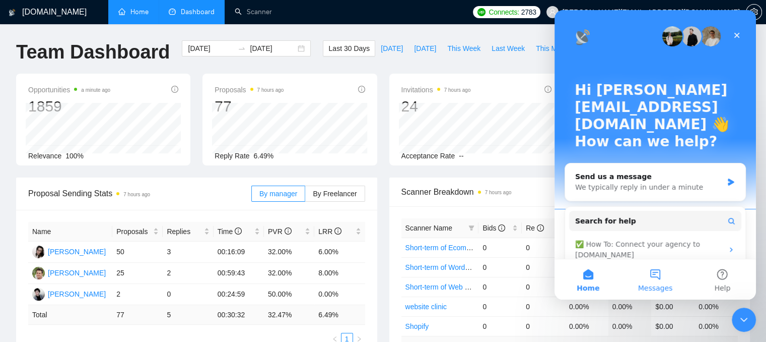
click at [649, 273] on button "Messages" at bounding box center [655, 279] width 67 height 40
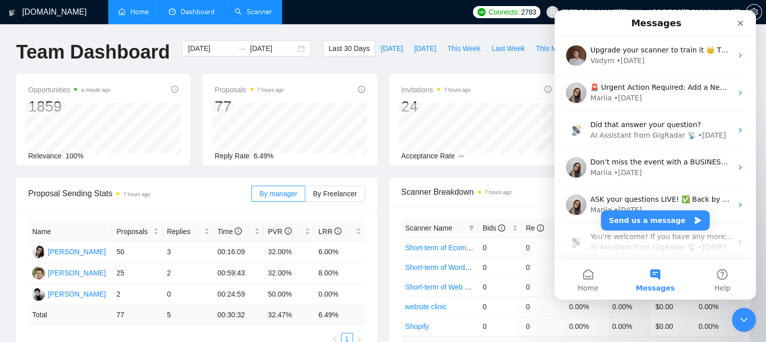
click at [248, 16] on link "Scanner" at bounding box center [253, 12] width 37 height 9
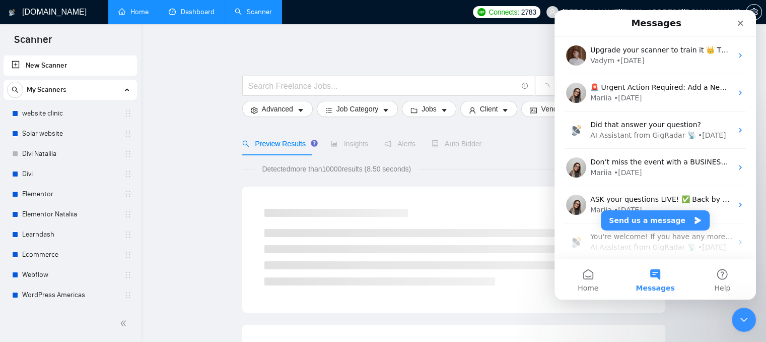
click at [746, 323] on icon "Close Intercom Messenger" at bounding box center [742, 318] width 12 height 12
